Goal: Use online tool/utility: Utilize a website feature to perform a specific function

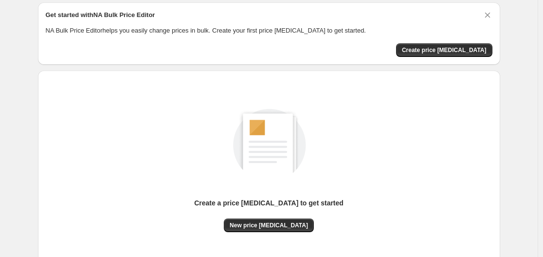
scroll to position [107, 0]
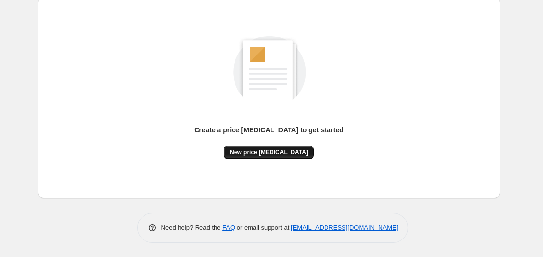
click at [265, 156] on button "New price [MEDICAL_DATA]" at bounding box center [269, 152] width 90 height 14
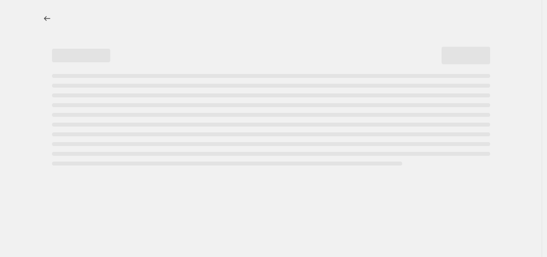
select select "percentage"
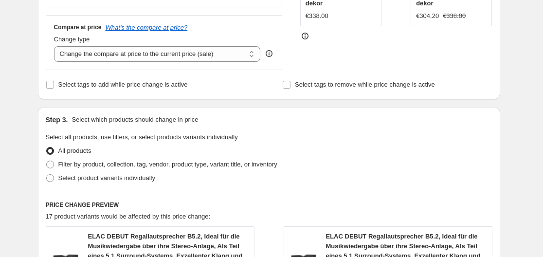
scroll to position [327, 0]
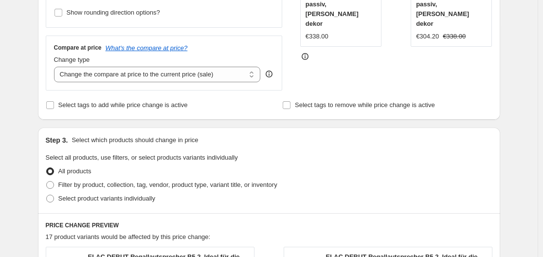
drag, startPoint x: 521, startPoint y: 86, endPoint x: 523, endPoint y: 70, distance: 15.6
click at [523, 70] on div "Create new price [MEDICAL_DATA]. This page is ready Create new price [MEDICAL_D…" at bounding box center [268, 196] width 537 height 1046
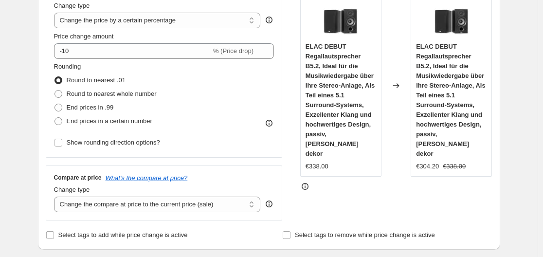
scroll to position [191, 0]
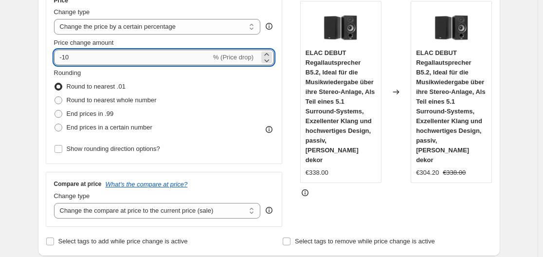
click at [95, 61] on input "-10" at bounding box center [132, 58] width 157 height 16
type input "-1"
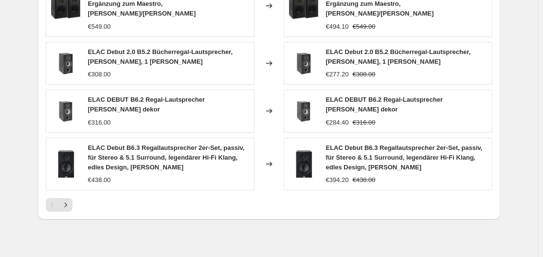
scroll to position [702, 0]
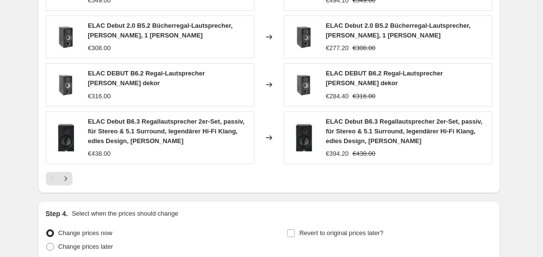
type input "-30"
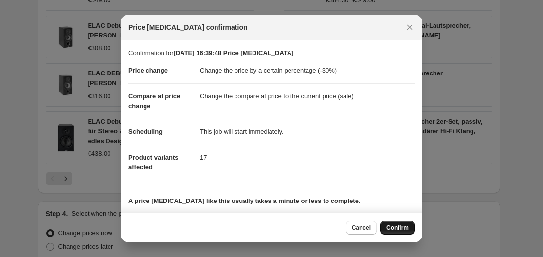
click at [406, 229] on span "Confirm" at bounding box center [397, 228] width 22 height 8
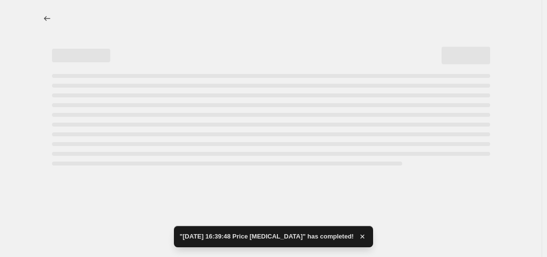
select select "percentage"
